Goal: Find contact information: Find contact information

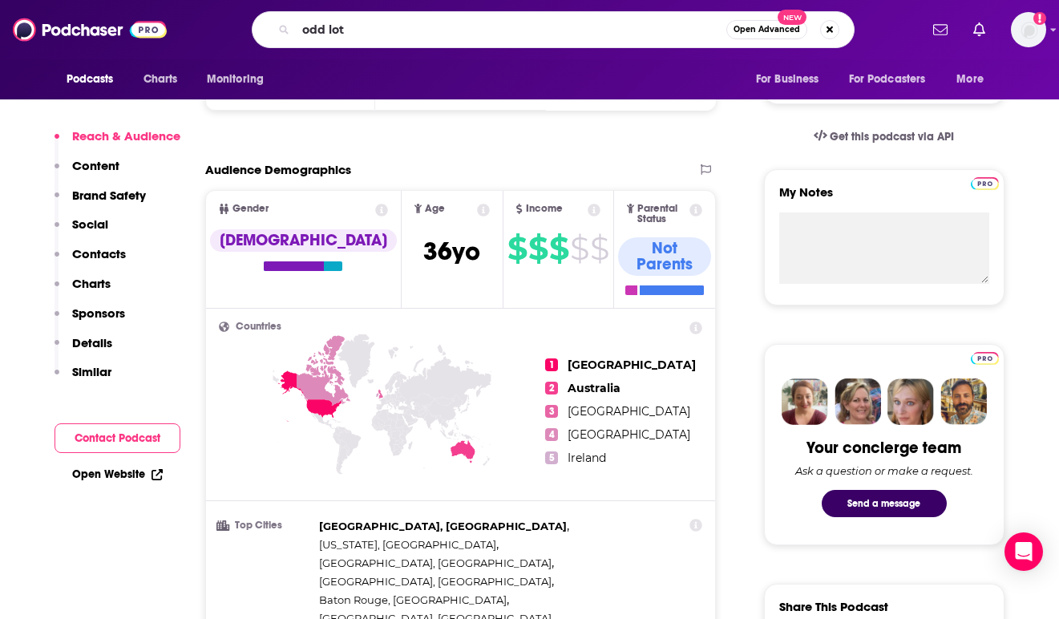
type input "odd lots"
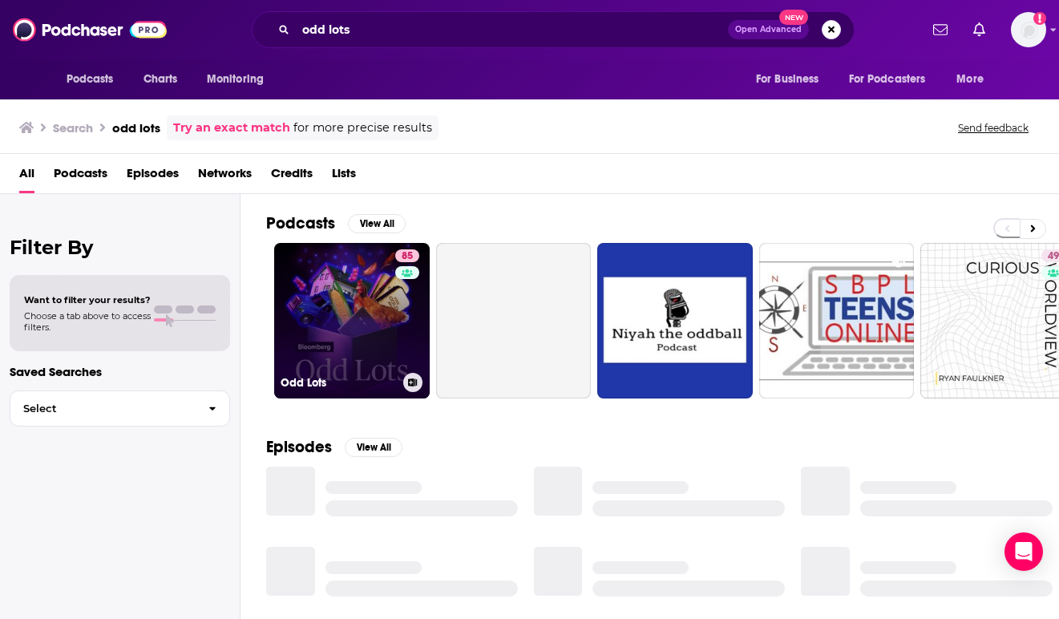
click at [342, 304] on link "85 Odd Lots" at bounding box center [351, 320] width 155 height 155
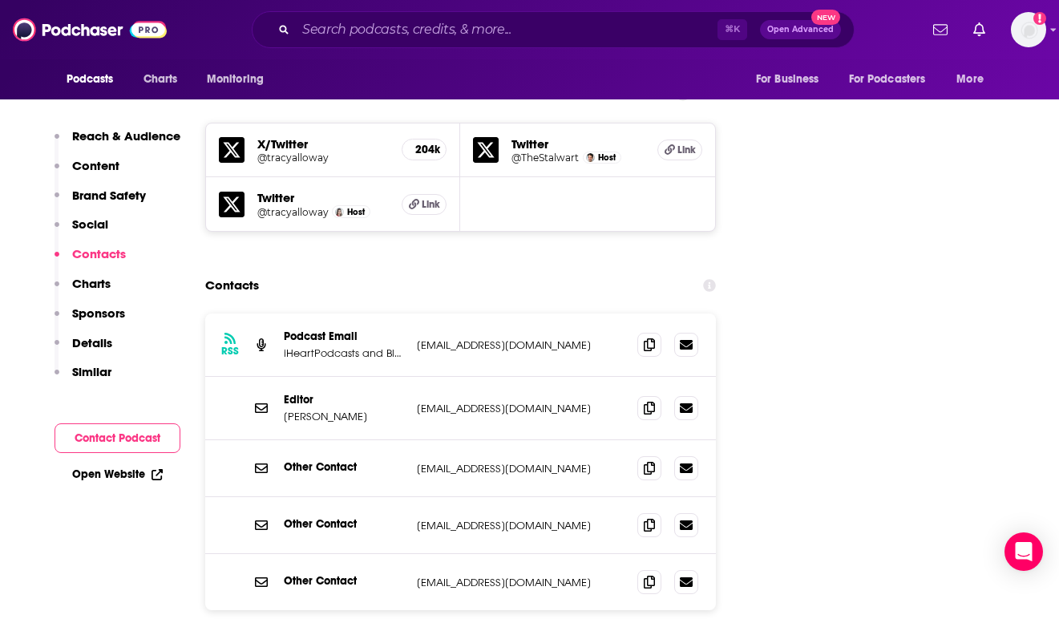
scroll to position [1827, 0]
drag, startPoint x: 576, startPoint y: 290, endPoint x: 410, endPoint y: 291, distance: 165.9
click at [410, 313] on div "RSS Podcast Email iHeartPodcasts and Bloomberg [EMAIL_ADDRESS][DOMAIN_NAME] [EM…" at bounding box center [460, 344] width 511 height 63
copy p "[EMAIL_ADDRESS][DOMAIN_NAME]"
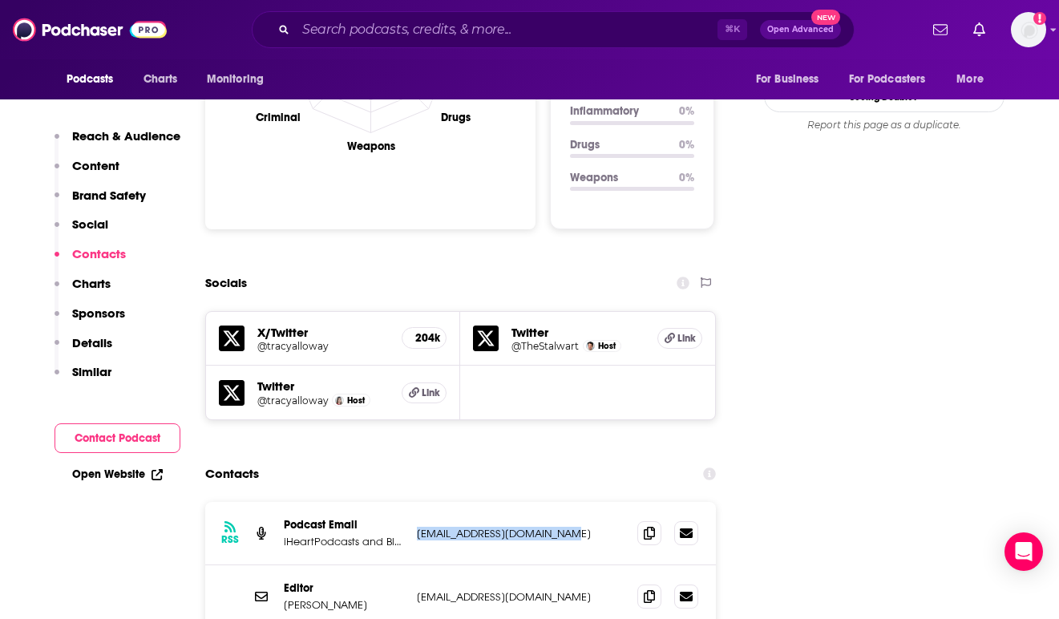
scroll to position [1635, 0]
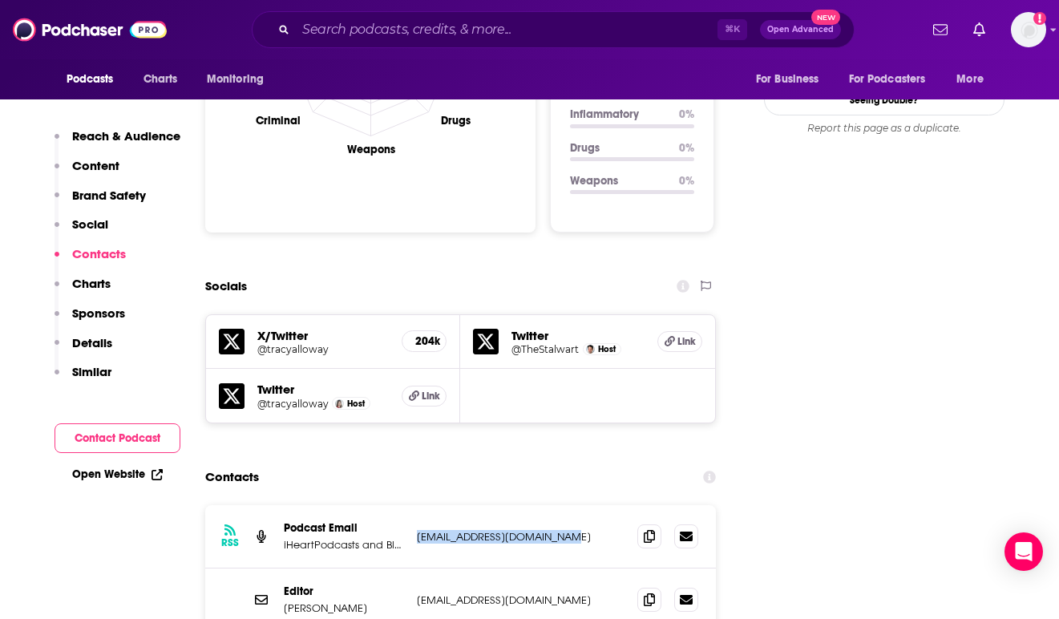
click at [276, 398] on h5 "@tracyalloway" at bounding box center [292, 404] width 71 height 12
click at [529, 343] on h5 "@TheStalwart" at bounding box center [544, 349] width 67 height 12
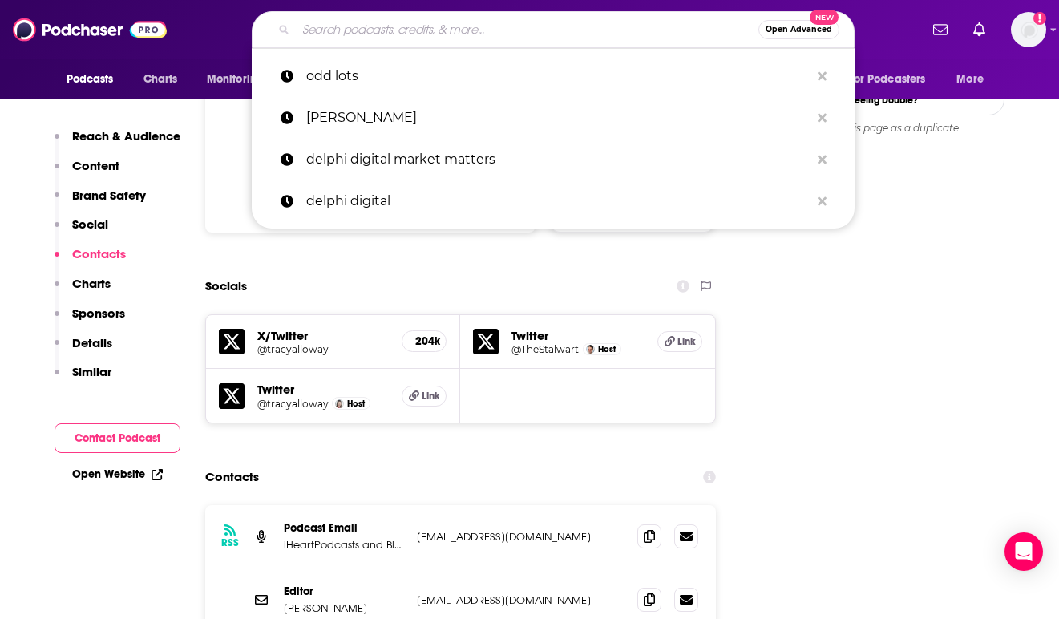
click at [328, 25] on input "Search podcasts, credits, & more..." at bounding box center [527, 30] width 462 height 26
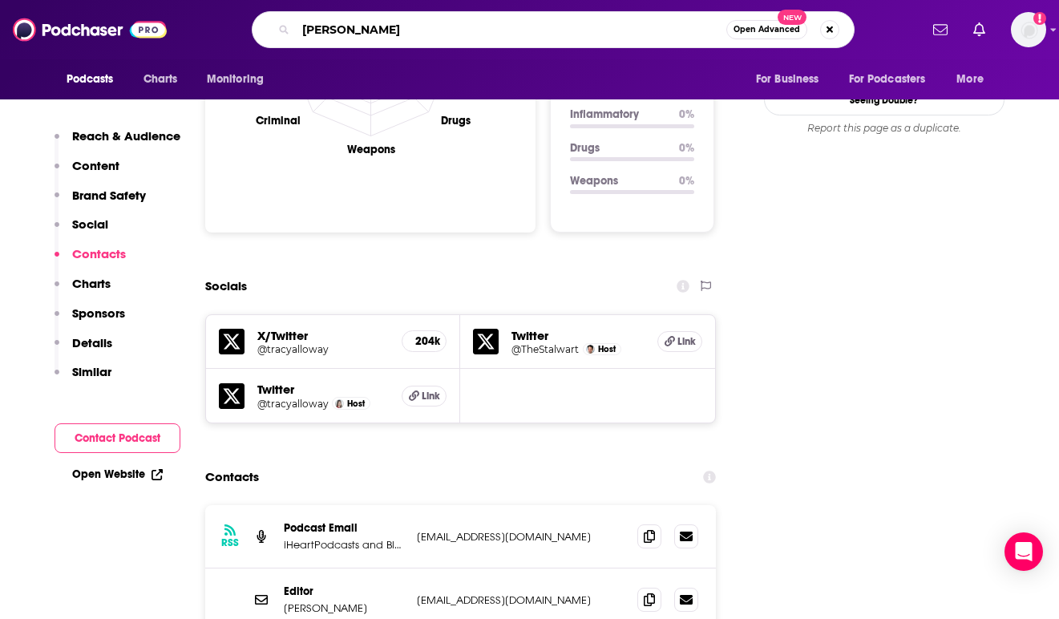
type input "[PERSON_NAME]"
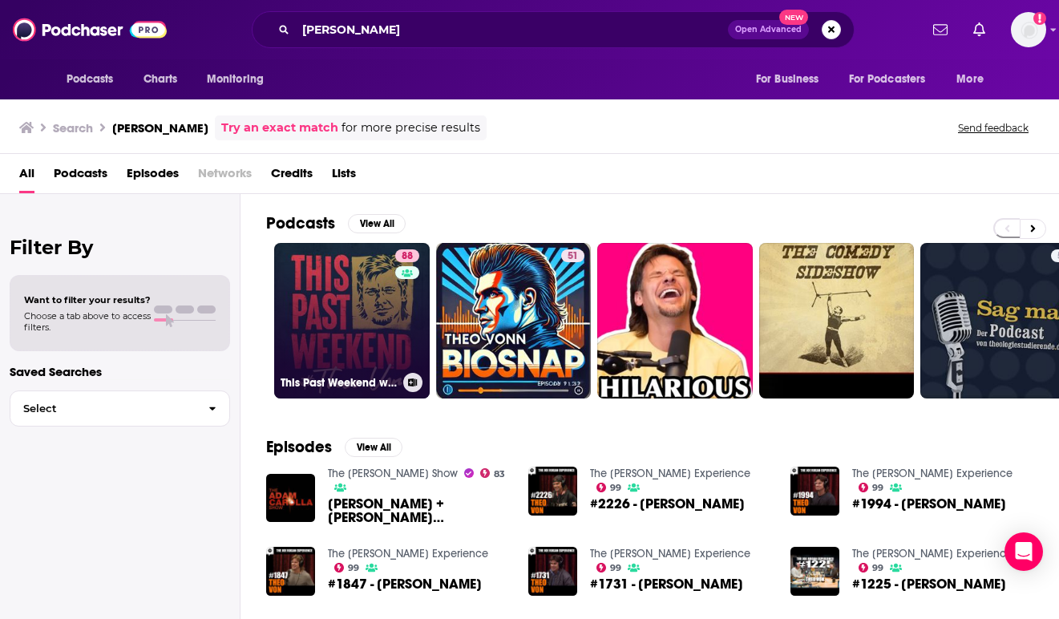
click at [353, 305] on link "88 This Past Weekend w/ [PERSON_NAME]" at bounding box center [351, 320] width 155 height 155
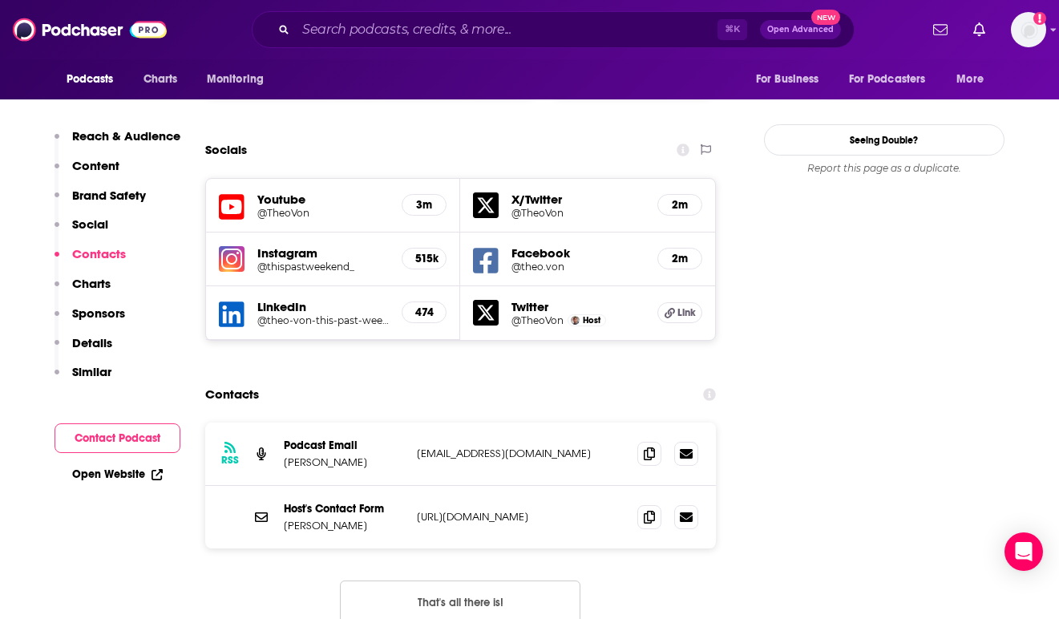
scroll to position [1795, 0]
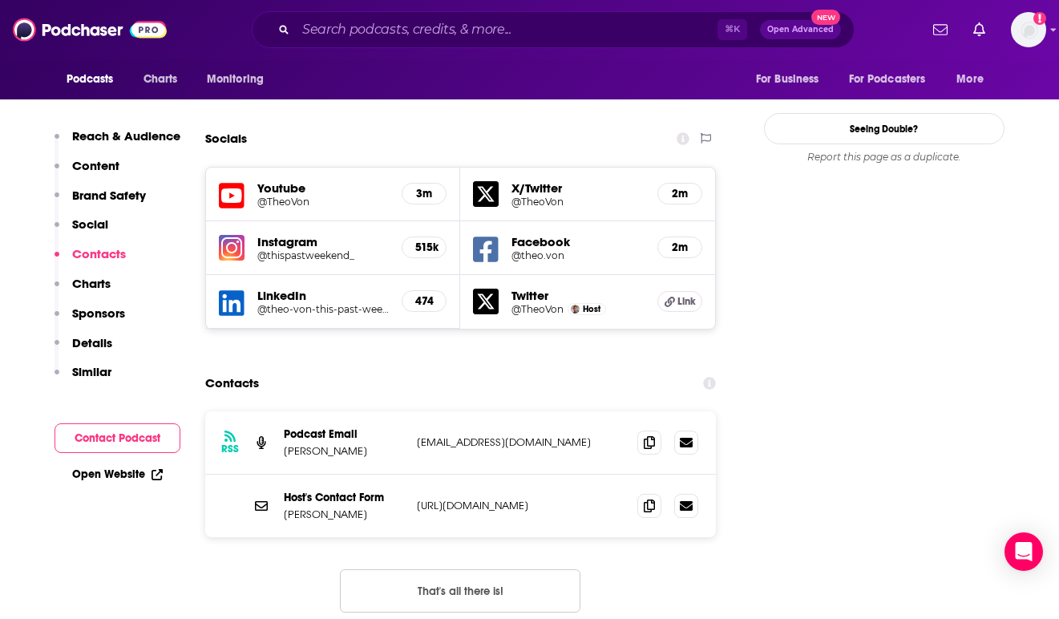
click at [478, 498] on p "[URL][DOMAIN_NAME]" at bounding box center [521, 505] width 208 height 14
click at [688, 500] on icon at bounding box center [686, 505] width 13 height 10
click at [460, 435] on p "[EMAIL_ADDRESS][DOMAIN_NAME]" at bounding box center [521, 442] width 208 height 14
drag, startPoint x: 540, startPoint y: 336, endPoint x: 414, endPoint y: 328, distance: 126.1
click at [414, 411] on div "RSS Podcast Email [PERSON_NAME] [EMAIL_ADDRESS][DOMAIN_NAME] [EMAIL_ADDRESS][DO…" at bounding box center [460, 442] width 511 height 63
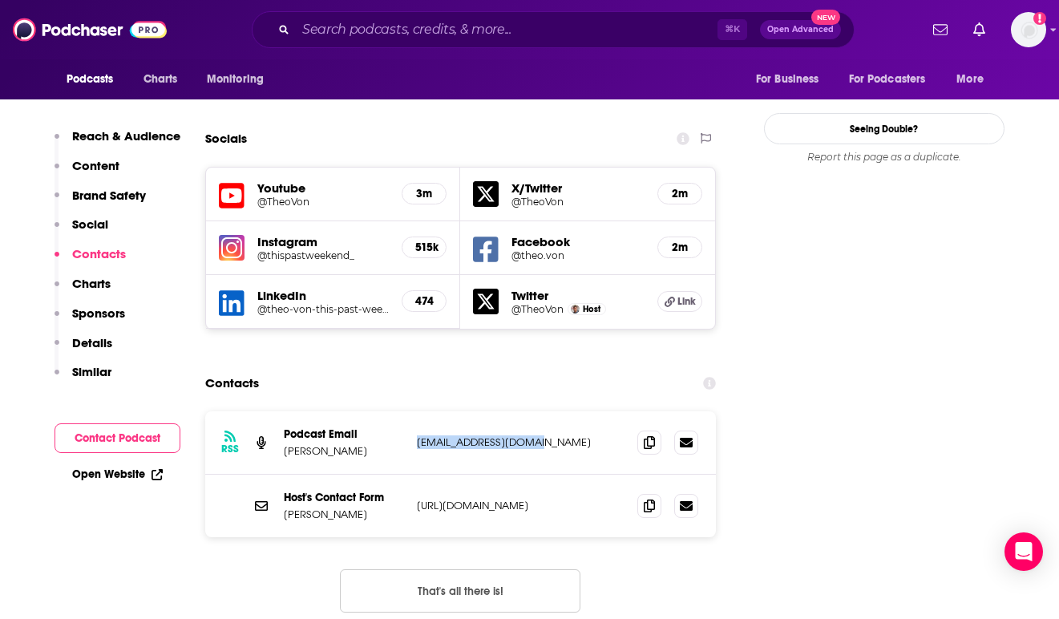
copy p "[EMAIL_ADDRESS][DOMAIN_NAME]"
